Goal: Obtain resource: Obtain resource

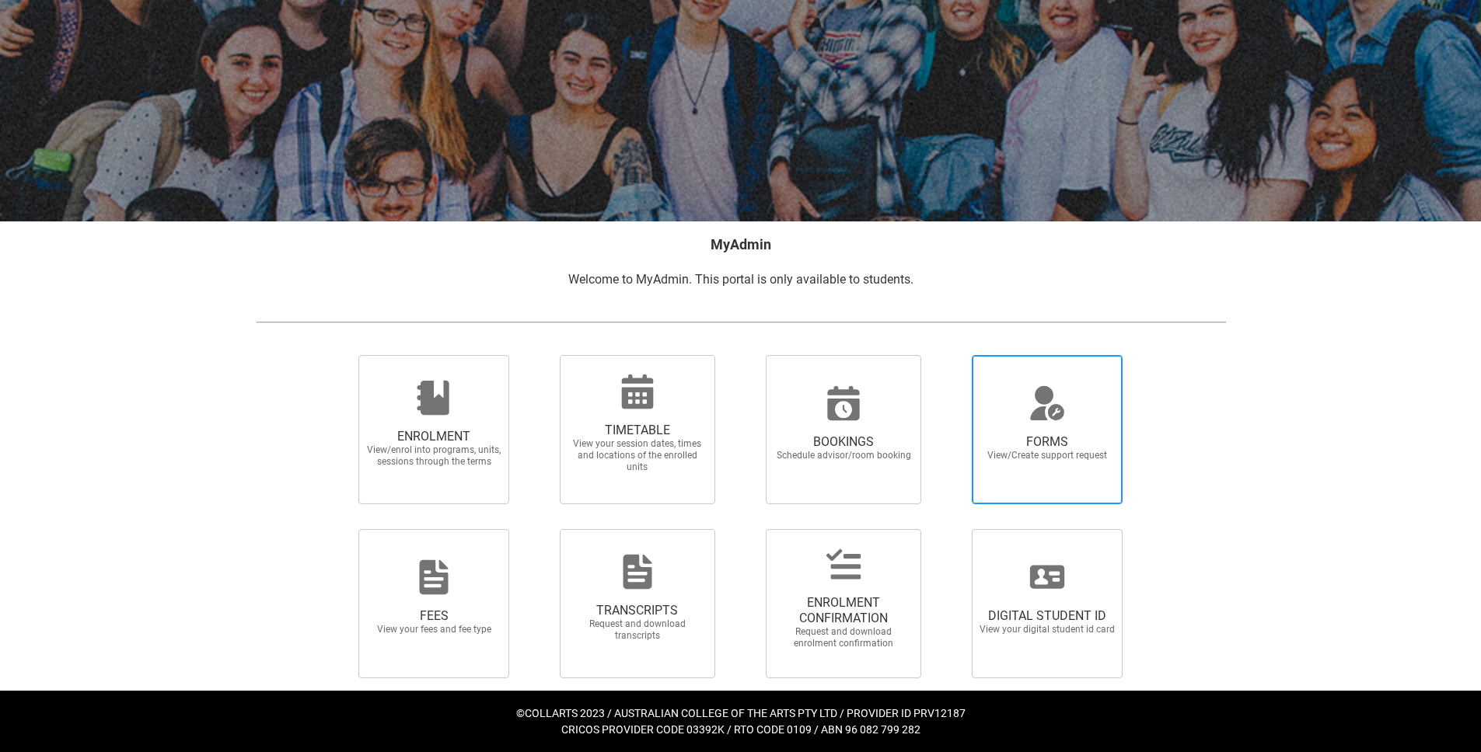
scroll to position [91, 0]
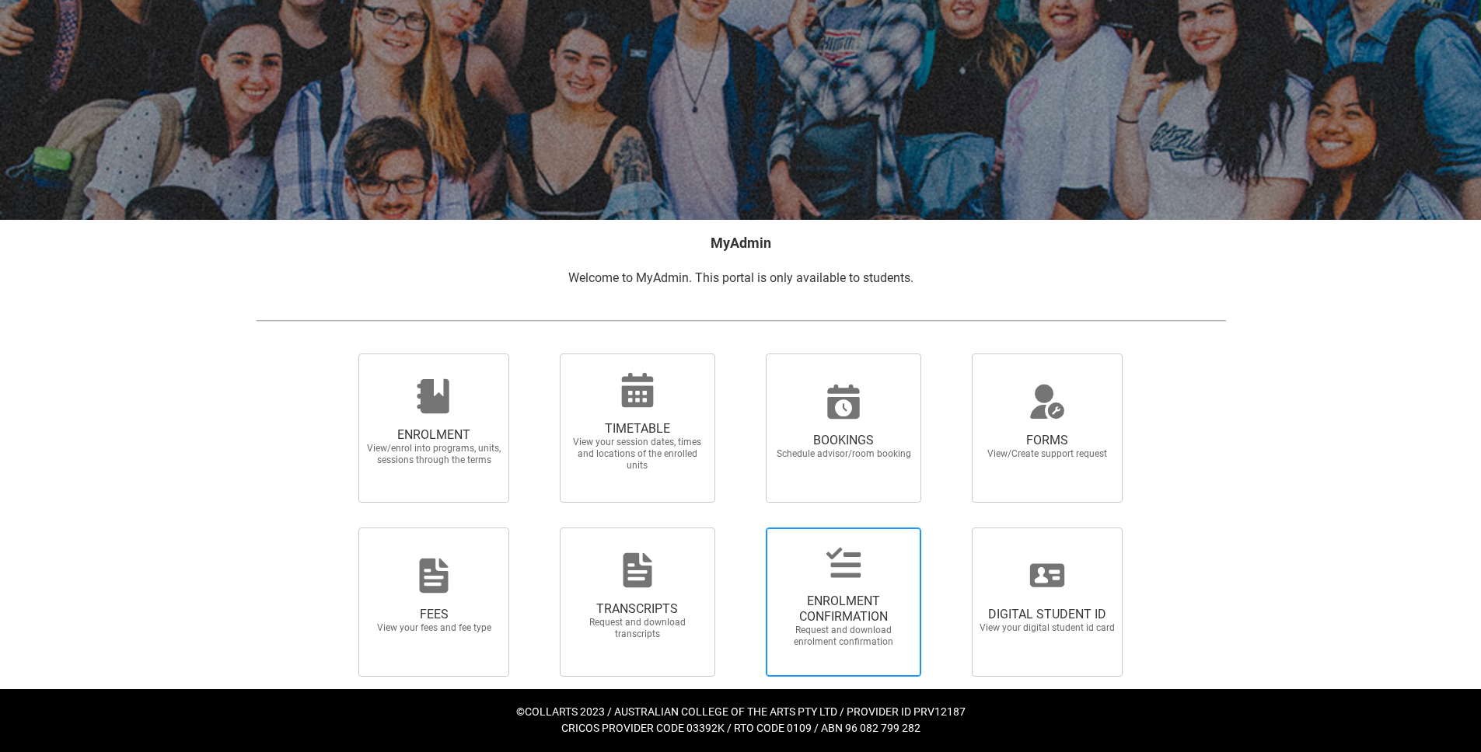
click at [849, 589] on span "ENROLMENT CONFIRMATION Request and download enrolment confirmation" at bounding box center [843, 620] width 149 height 79
click at [746, 528] on input "ENROLMENT CONFIRMATION Request and download enrolment confirmation" at bounding box center [745, 527] width 1 height 1
radio input "true"
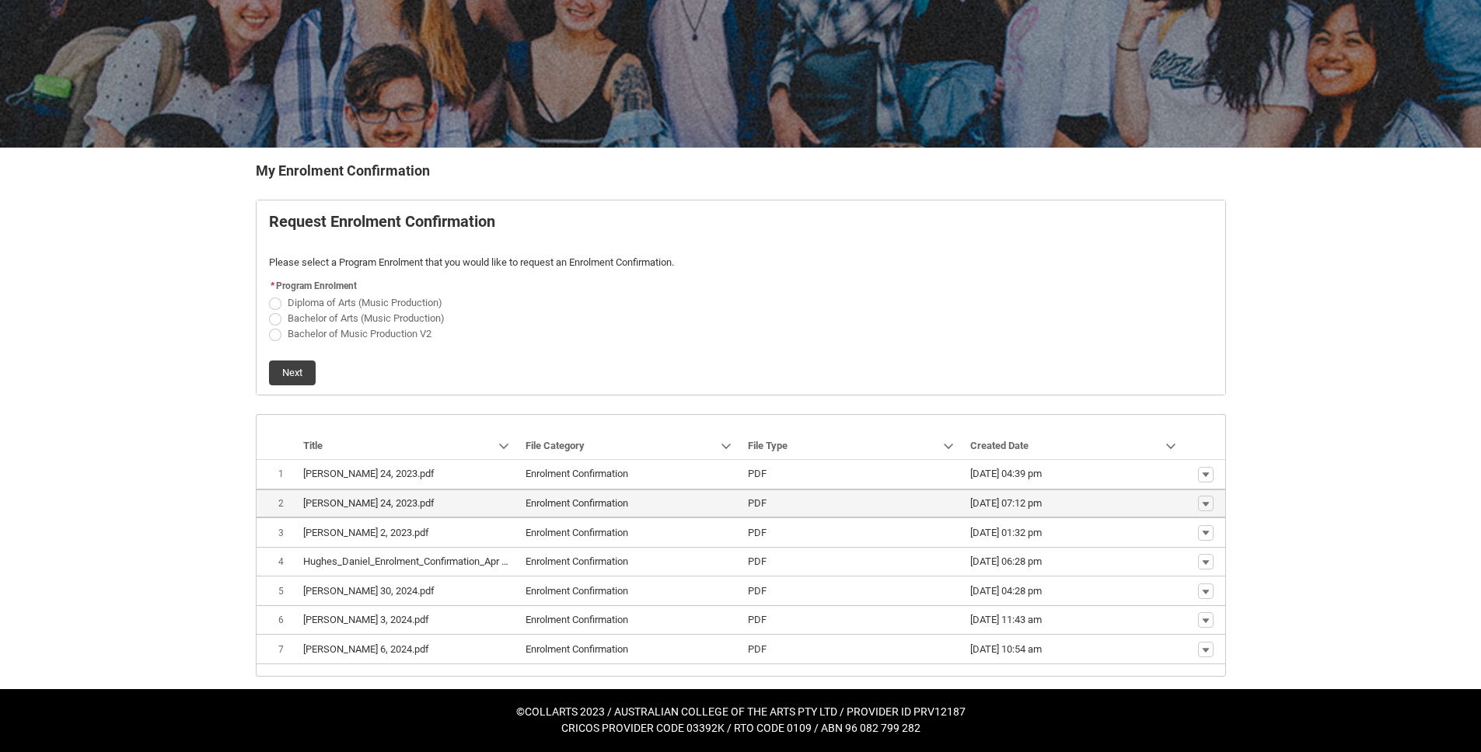
scroll to position [163, 0]
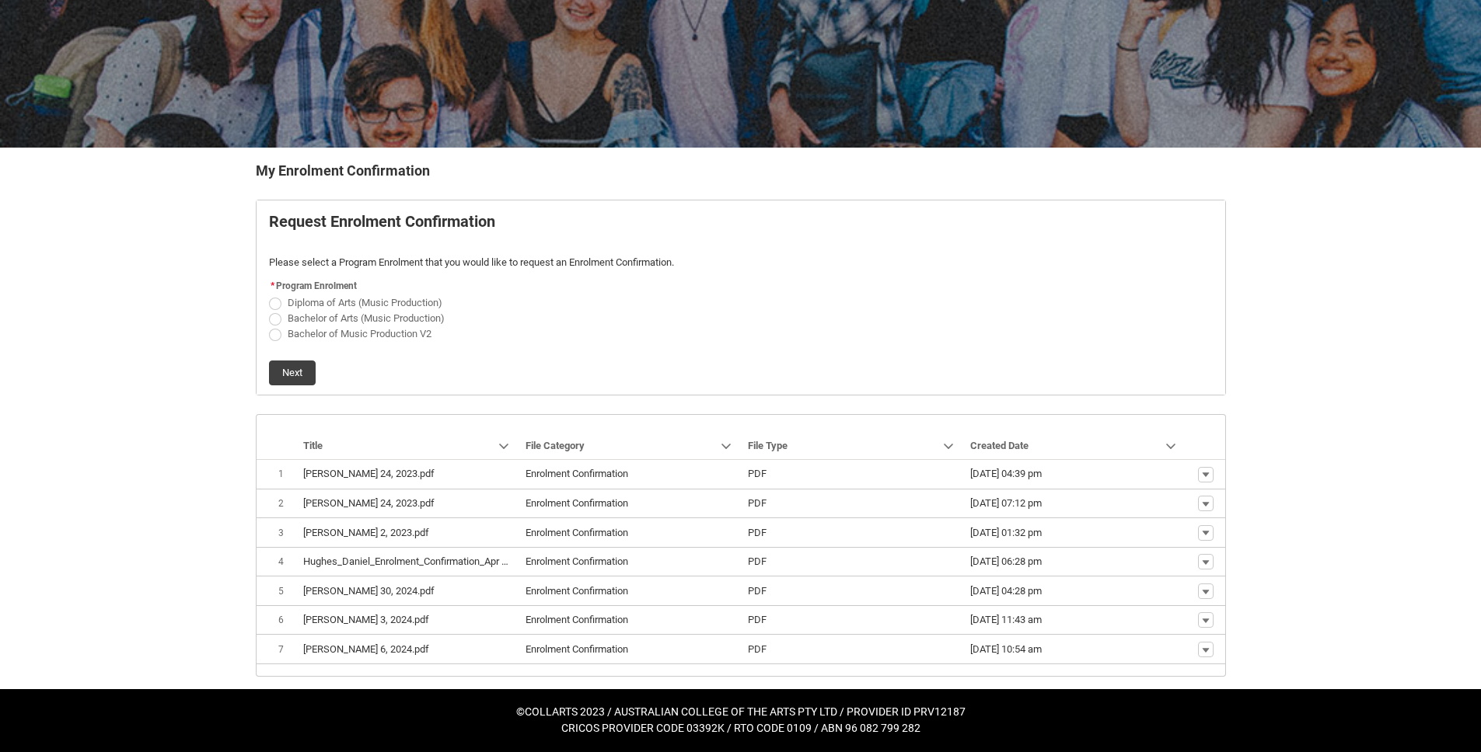
click at [298, 337] on span "Bachelor of Music Production V2" at bounding box center [360, 334] width 144 height 12
click at [269, 326] on input "Bachelor of Music Production V2" at bounding box center [268, 326] width 1 height 1
radio input "true"
click at [294, 361] on button "Next" at bounding box center [292, 373] width 47 height 25
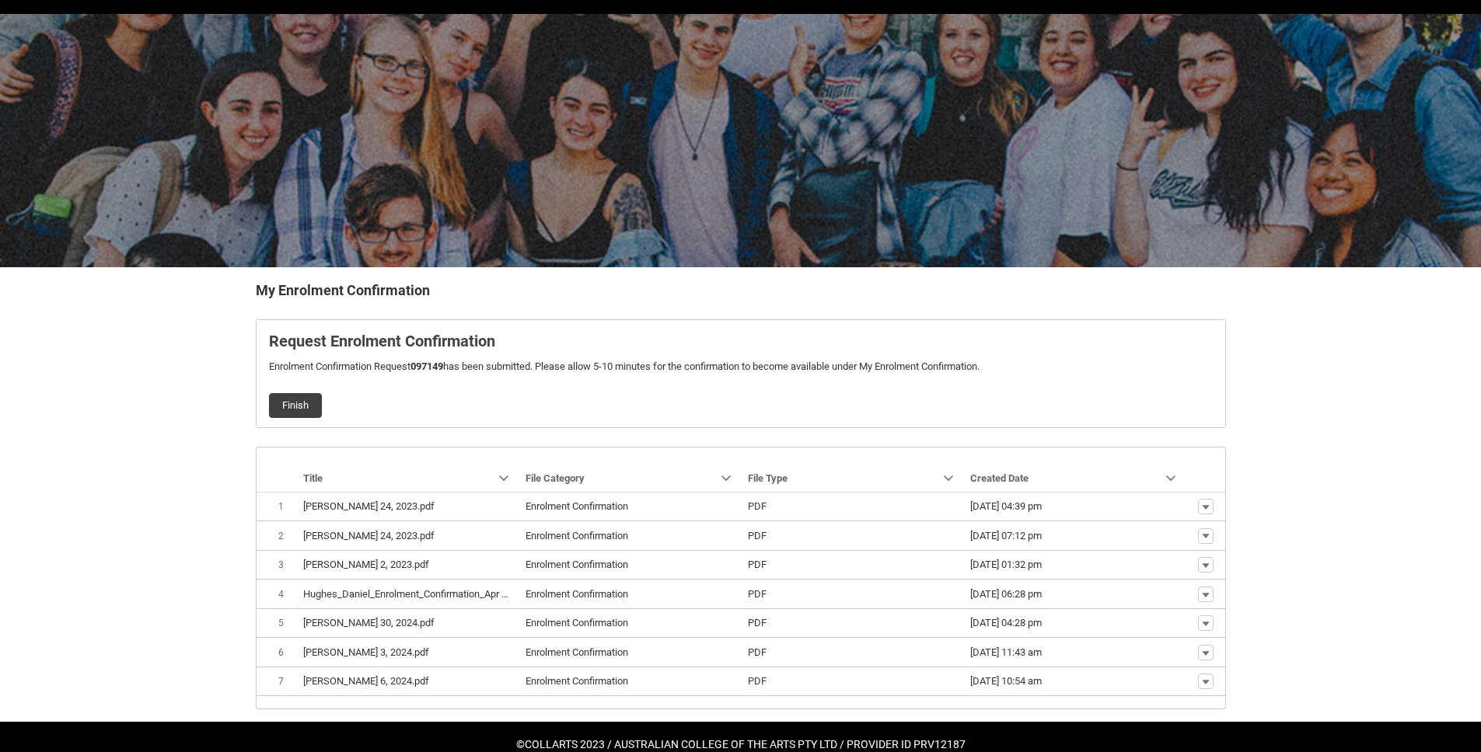
scroll to position [76, 0]
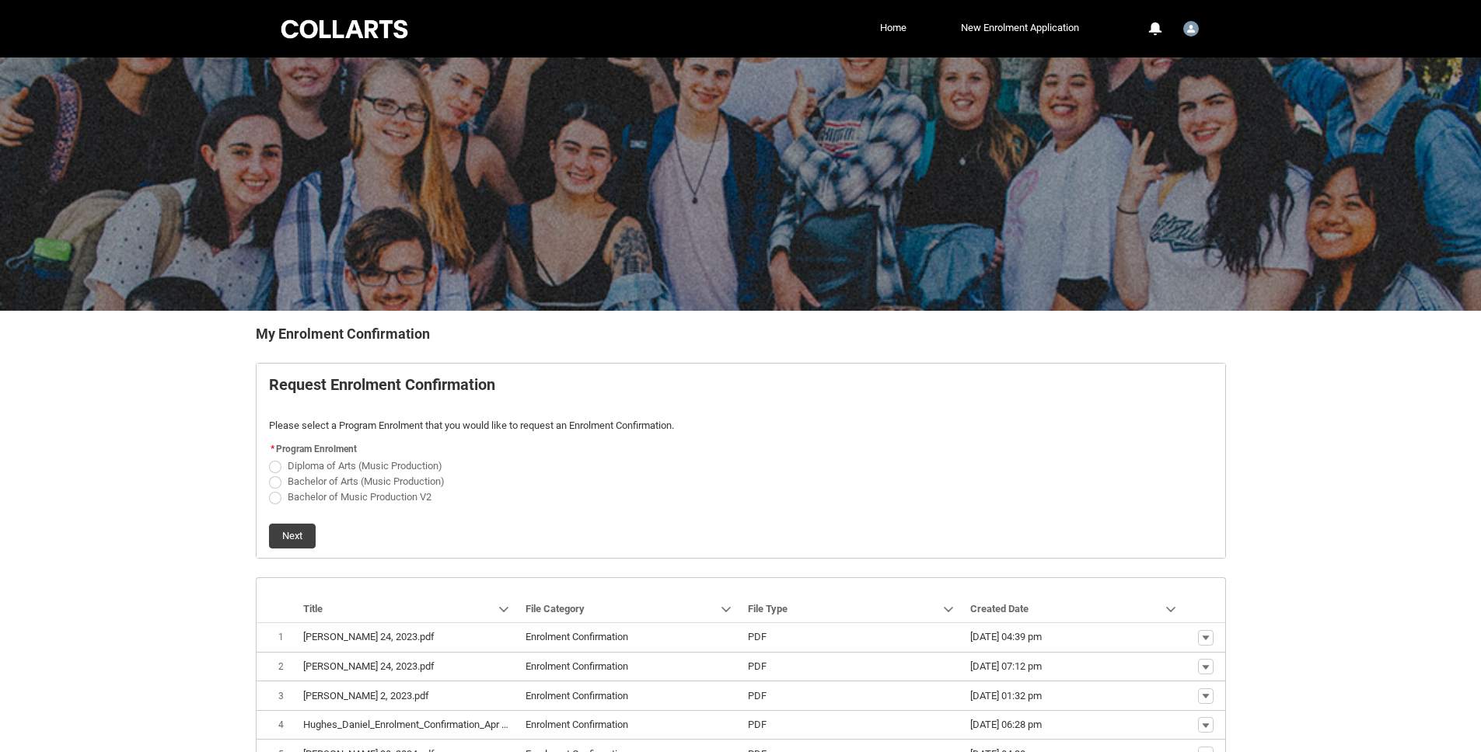
scroll to position [163, 0]
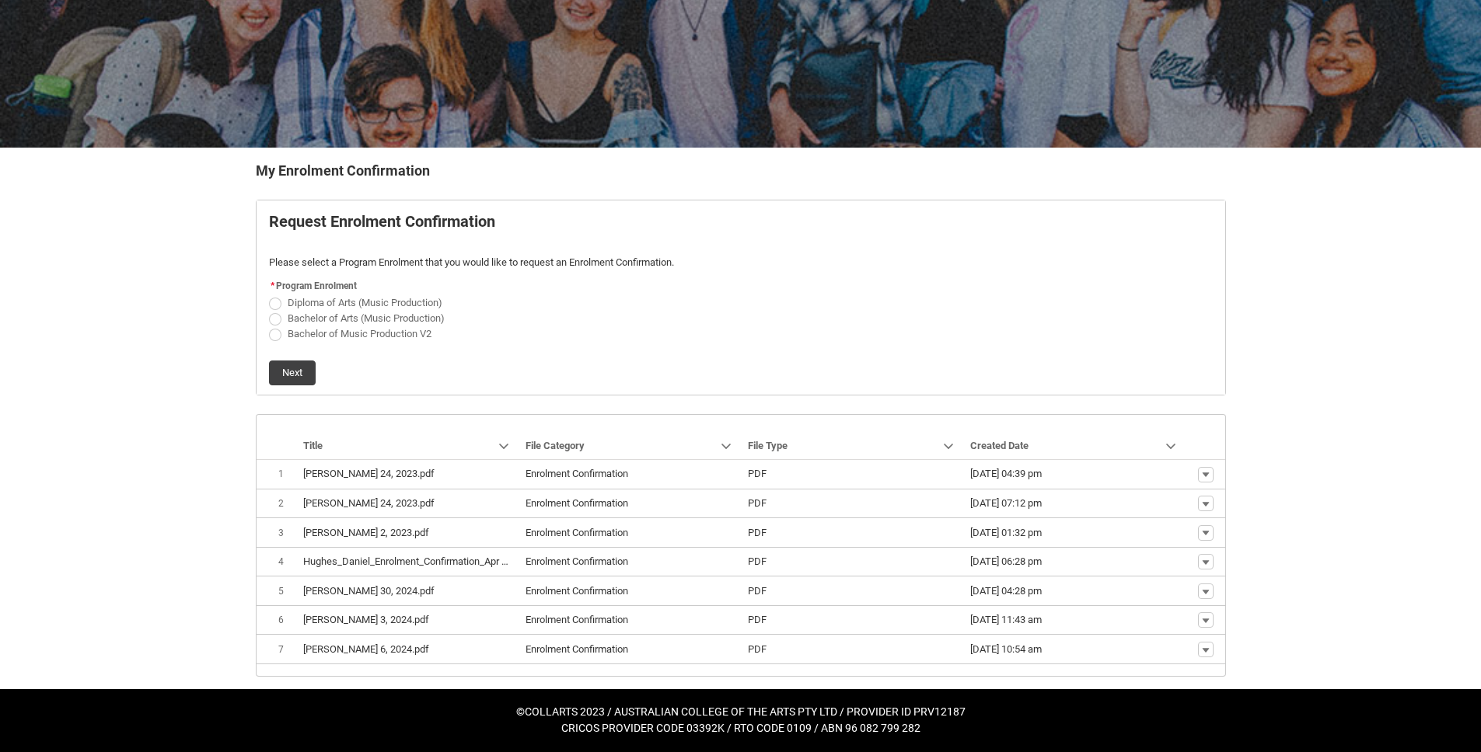
click at [1191, 628] on link "Download" at bounding box center [1175, 629] width 73 height 26
